Goal: Task Accomplishment & Management: Manage account settings

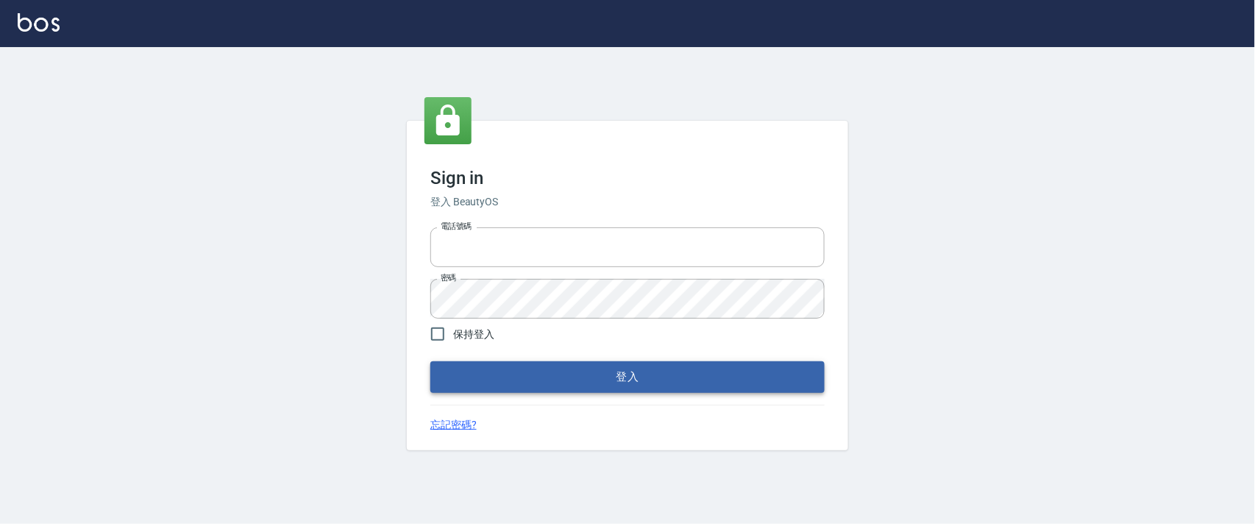
type input "0927987640"
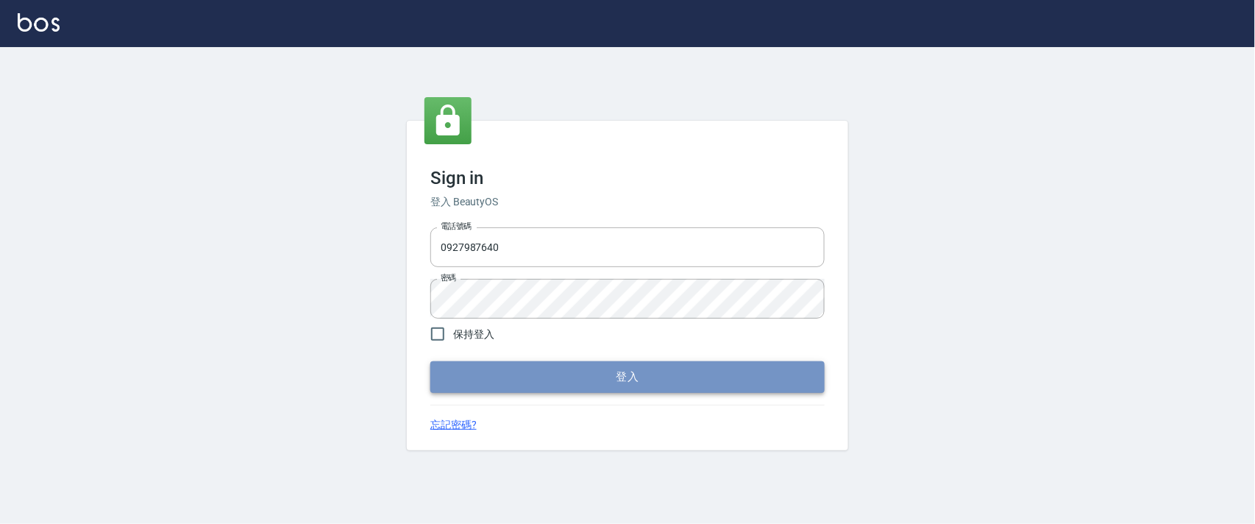
click at [620, 372] on button "登入" at bounding box center [627, 376] width 394 height 31
click at [620, 371] on form "電話號碼 [PHONE_NUMBER] 電話號碼 密碼 密碼 保持登入 登入" at bounding box center [627, 306] width 394 height 171
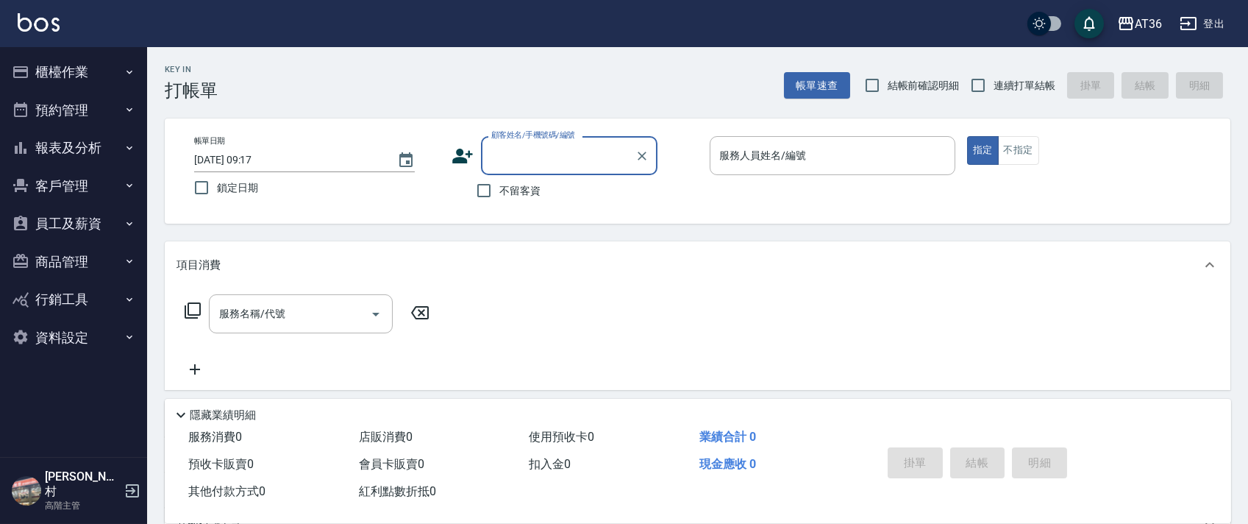
click at [62, 79] on button "櫃檯作業" at bounding box center [73, 72] width 135 height 38
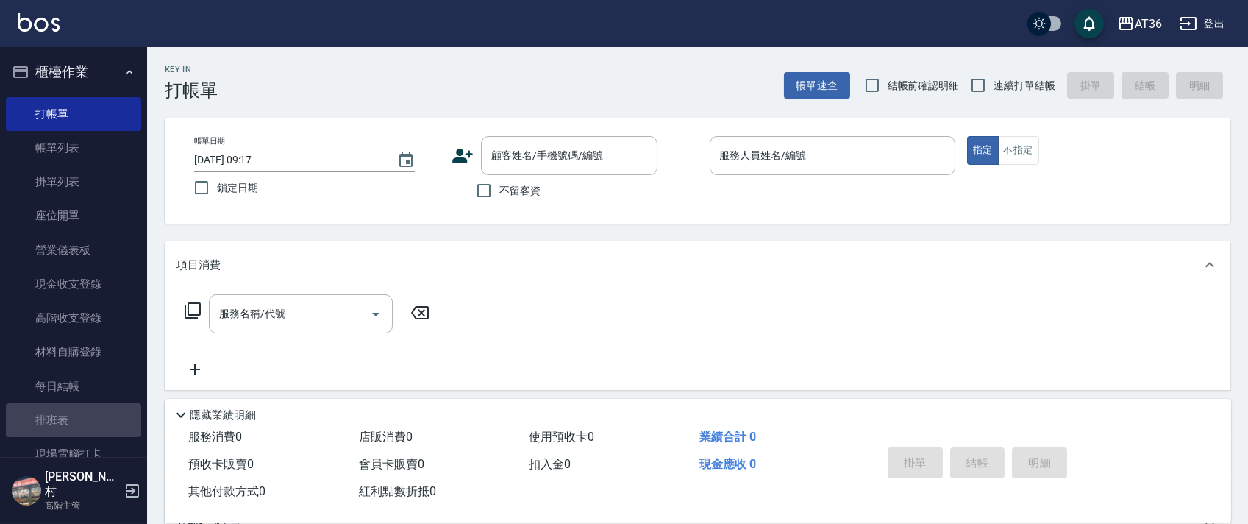
drag, startPoint x: 81, startPoint y: 422, endPoint x: 0, endPoint y: 261, distance: 180.3
click at [81, 421] on link "排班表" at bounding box center [73, 420] width 135 height 34
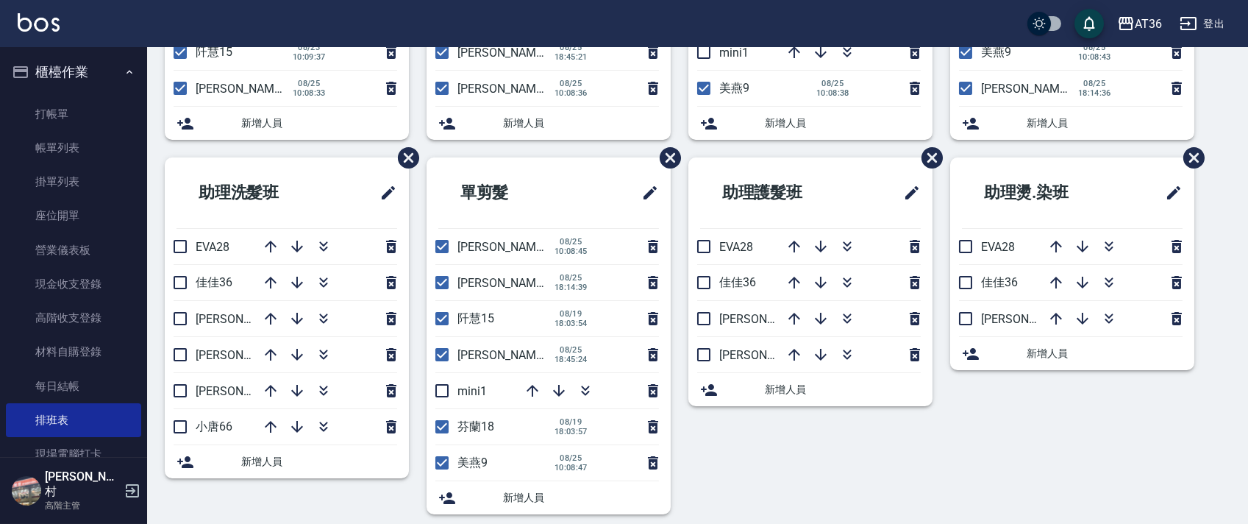
scroll to position [348, 0]
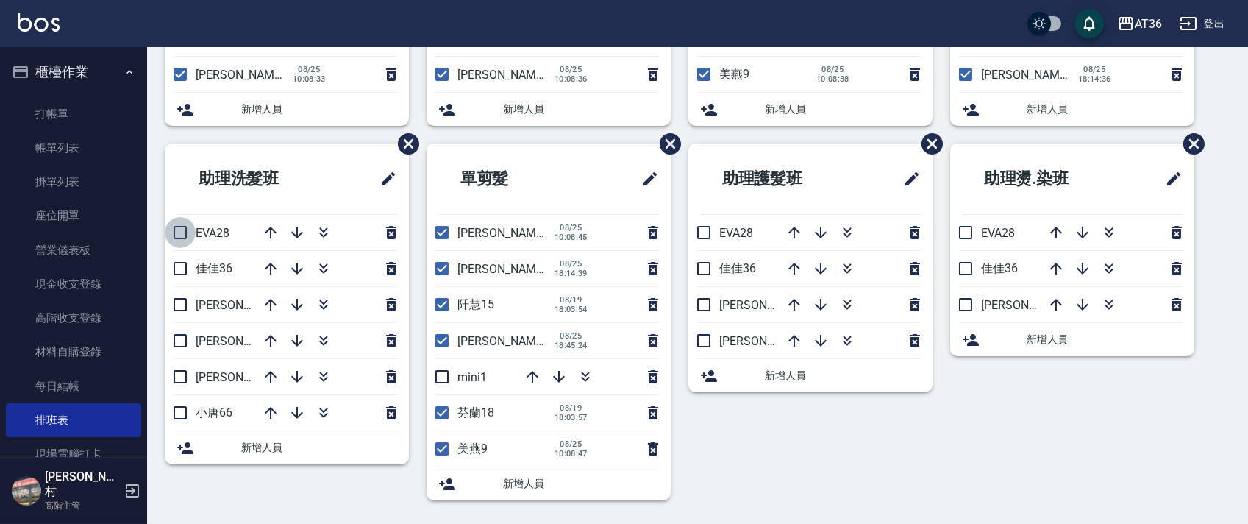
click at [183, 231] on input "checkbox" at bounding box center [180, 232] width 31 height 31
checkbox input "true"
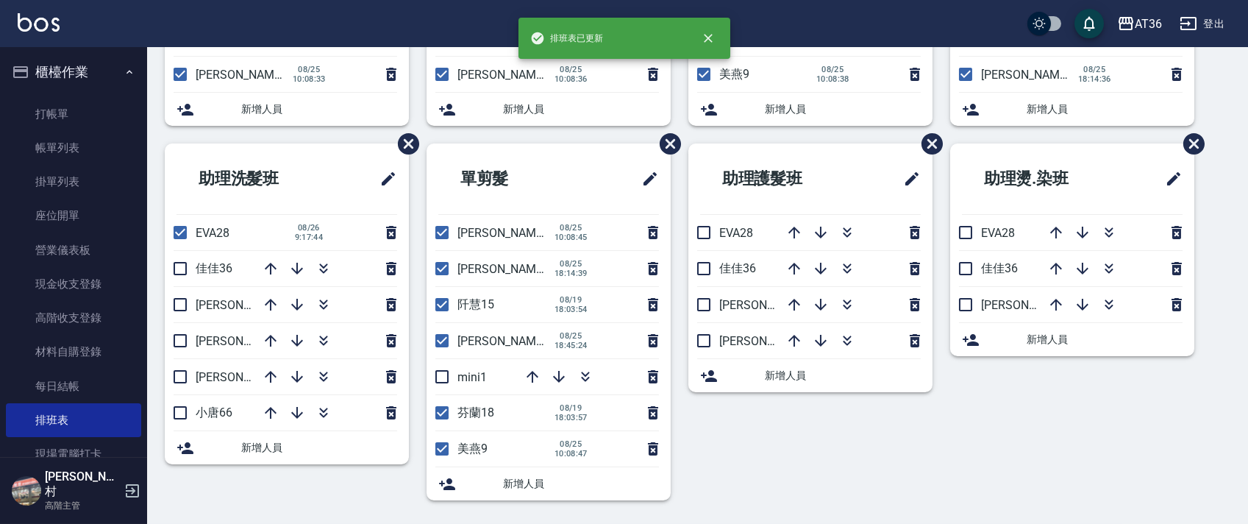
drag, startPoint x: 177, startPoint y: 305, endPoint x: 191, endPoint y: 352, distance: 50.0
click at [177, 304] on input "checkbox" at bounding box center [180, 304] width 31 height 31
checkbox input "true"
click at [182, 344] on input "checkbox" at bounding box center [180, 340] width 31 height 31
checkbox input "true"
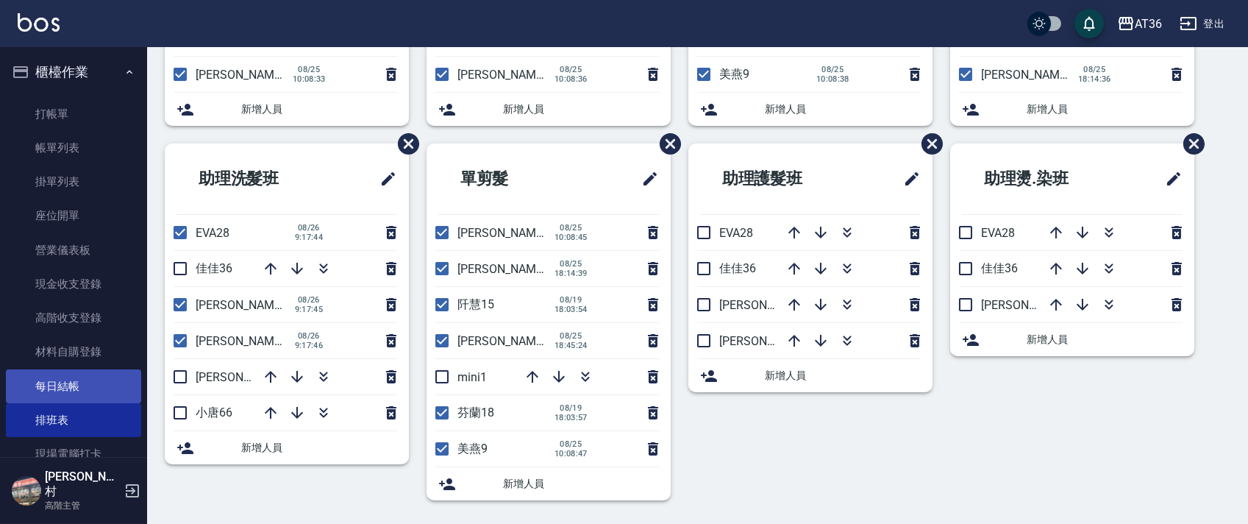
drag, startPoint x: 179, startPoint y: 412, endPoint x: 116, endPoint y: 368, distance: 77.1
click at [179, 413] on input "checkbox" at bounding box center [180, 412] width 31 height 31
checkbox input "true"
drag, startPoint x: 703, startPoint y: 229, endPoint x: 704, endPoint y: 269, distance: 40.5
click at [704, 230] on input "checkbox" at bounding box center [704, 232] width 31 height 31
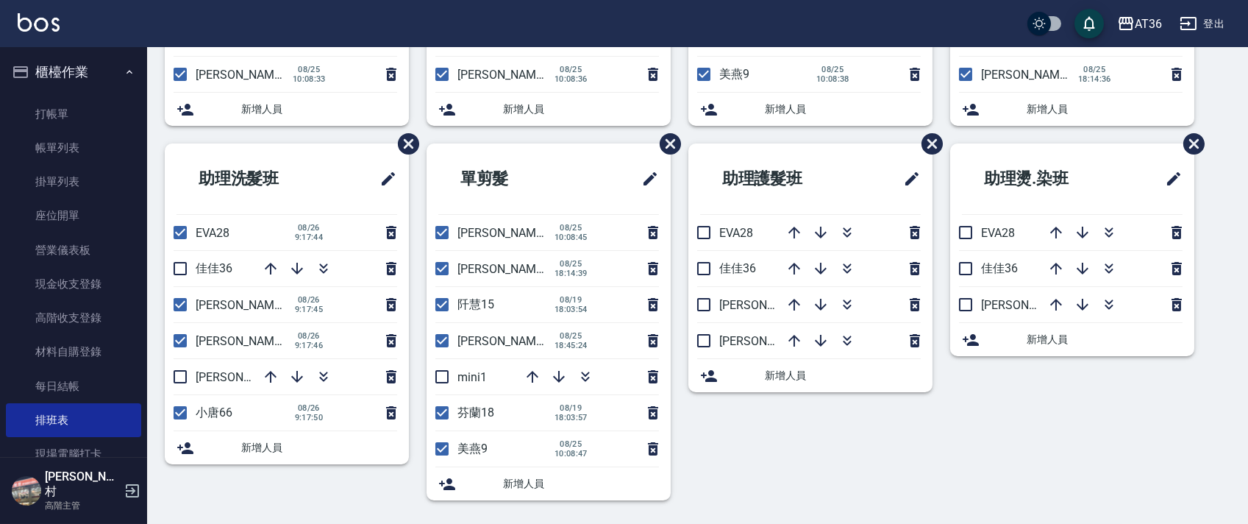
checkbox input "true"
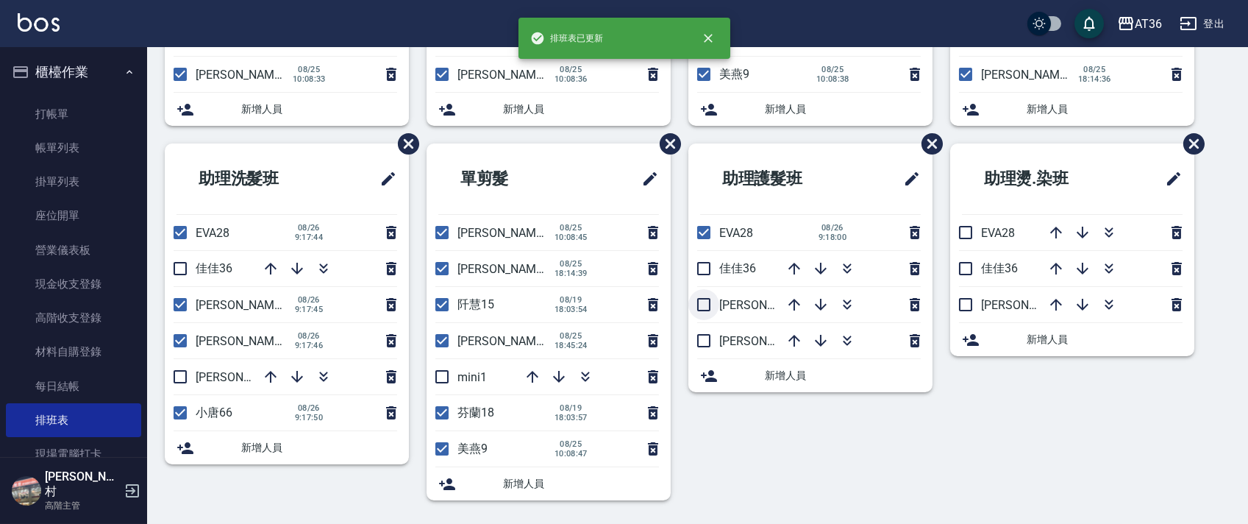
click at [699, 305] on input "checkbox" at bounding box center [704, 304] width 31 height 31
checkbox input "true"
drag, startPoint x: 968, startPoint y: 236, endPoint x: 986, endPoint y: 261, distance: 30.6
click at [968, 237] on input "checkbox" at bounding box center [965, 232] width 31 height 31
checkbox input "true"
